Goal: Task Accomplishment & Management: Manage account settings

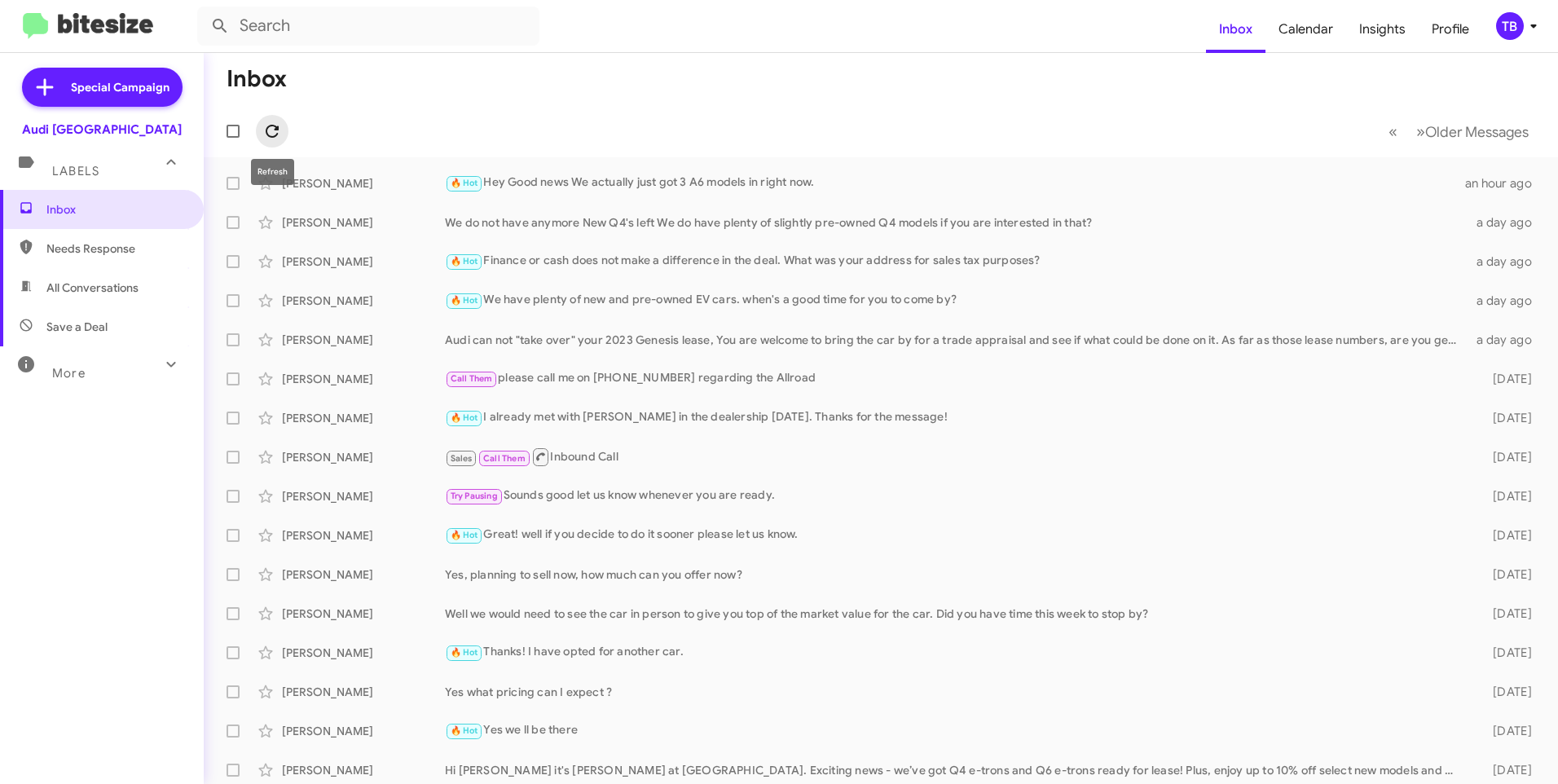
click at [283, 132] on span at bounding box center [272, 131] width 33 height 19
click at [177, 428] on div "Inbox Needs Response All Conversations Save a Deal More Important 🔥 Hot Appoint…" at bounding box center [102, 424] width 204 height 470
